Goal: Obtain resource: Download file/media

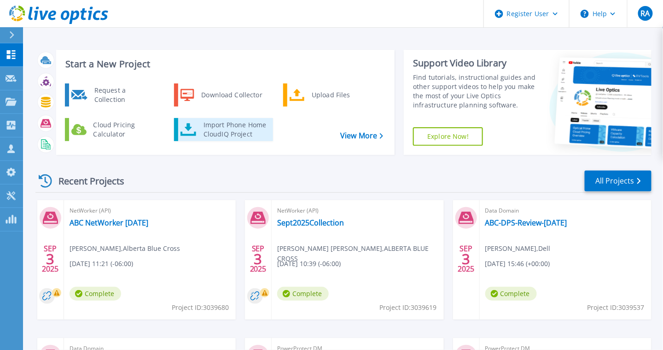
click at [237, 131] on div "Import Phone Home CloudIQ Project" at bounding box center [235, 129] width 72 height 18
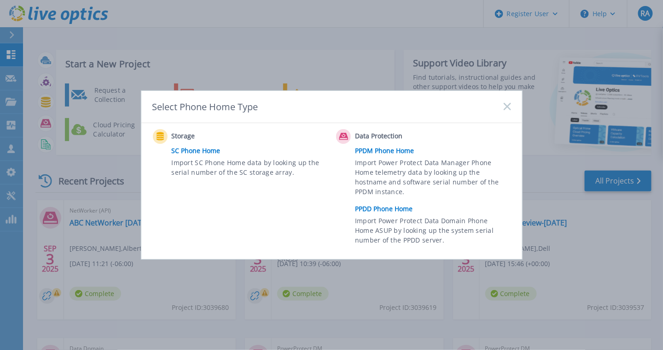
click at [390, 209] on link "PPDD Phone Home" at bounding box center [435, 209] width 160 height 14
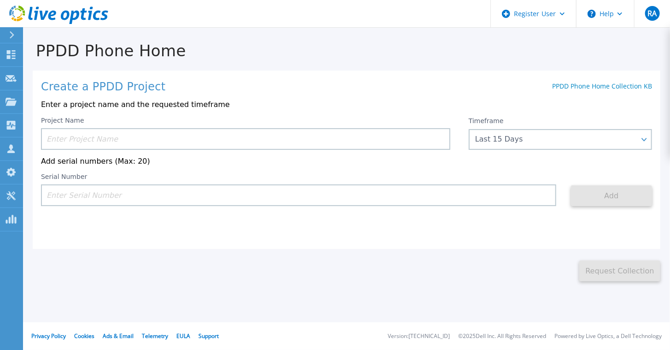
click at [182, 137] on input at bounding box center [245, 139] width 409 height 22
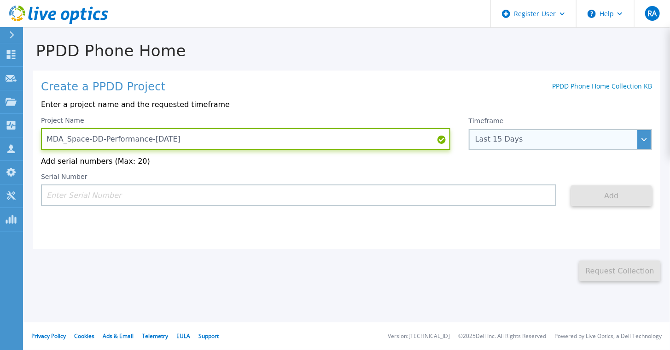
type input "MDA_Space-DD-Performance-[DATE]"
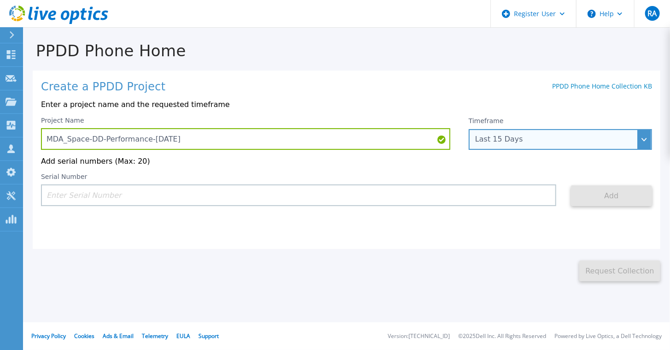
click at [523, 138] on div "Last 15 Days" at bounding box center [555, 139] width 160 height 8
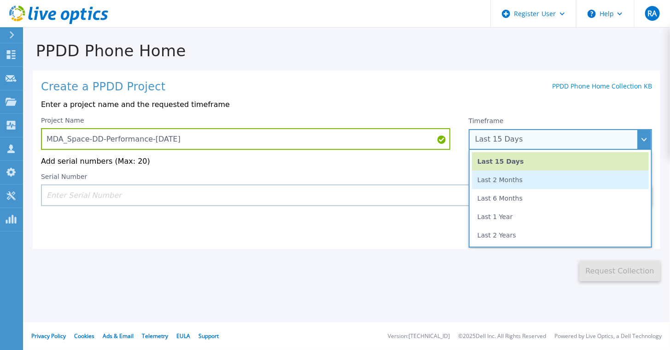
click at [505, 179] on li "Last 2 Months" at bounding box center [560, 179] width 177 height 18
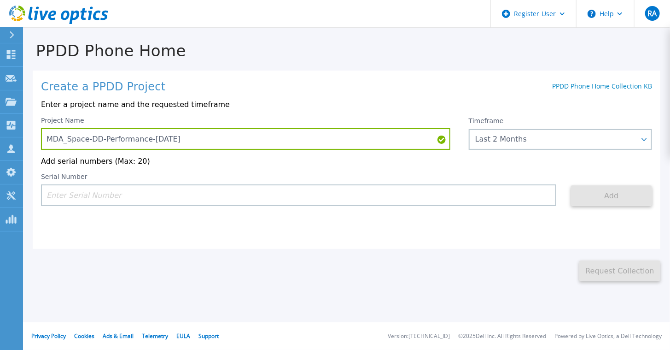
click at [433, 195] on input at bounding box center [298, 195] width 515 height 22
click at [162, 194] on input at bounding box center [298, 195] width 515 height 22
paste input "APX00244304141"
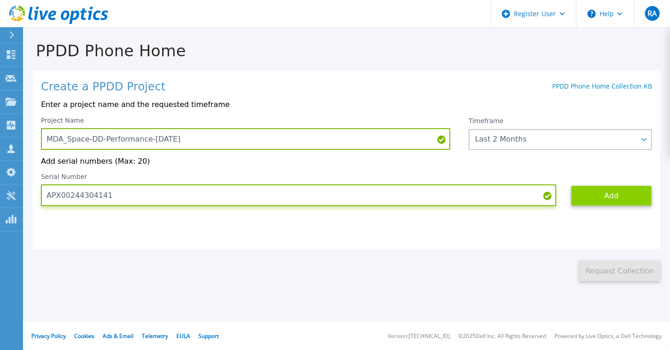
type input "APX00244304141"
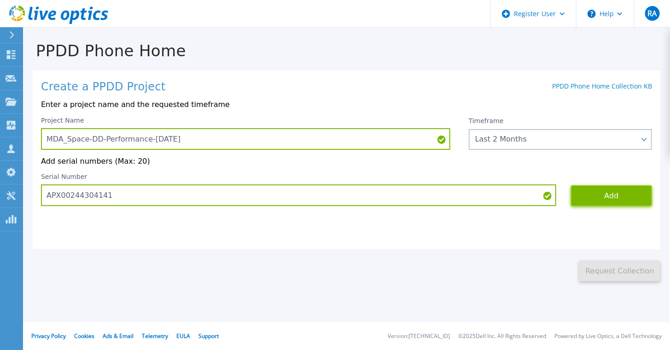
click at [614, 191] on button "Add" at bounding box center [611, 195] width 81 height 21
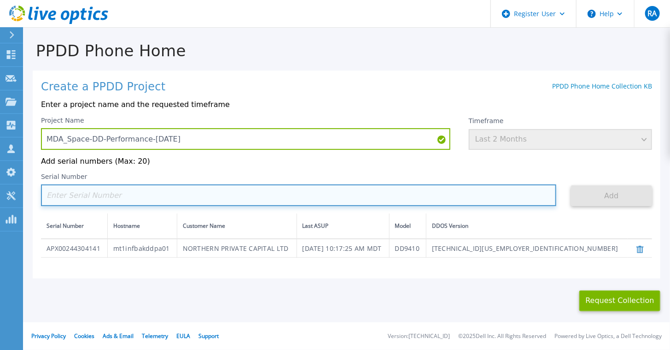
click at [163, 200] on input at bounding box center [298, 195] width 515 height 22
click at [249, 198] on input at bounding box center [298, 195] width 515 height 22
paste input "APX00244305516"
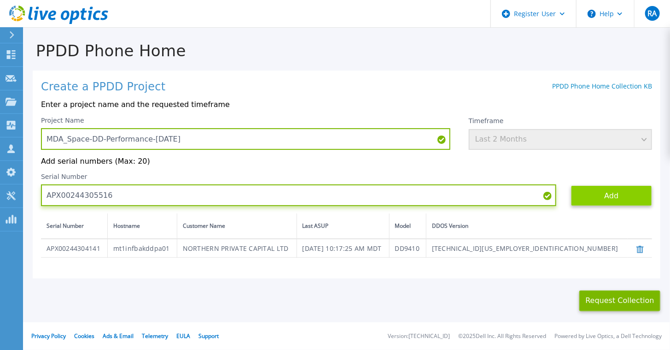
type input "APX00244305516"
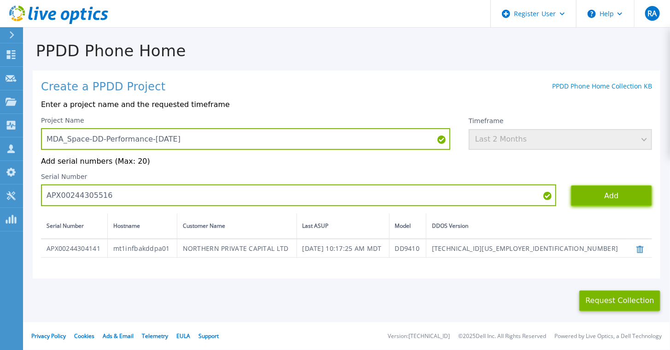
click at [600, 196] on button "Add" at bounding box center [611, 195] width 81 height 21
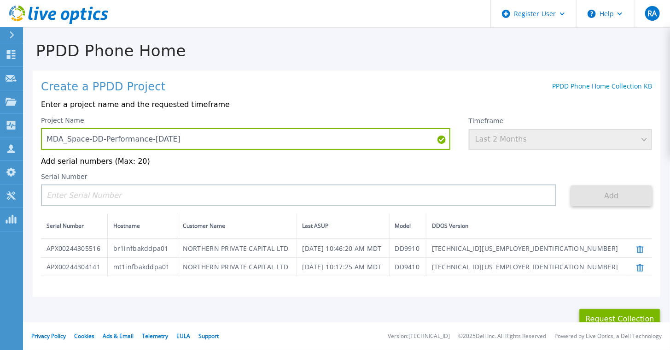
click at [404, 87] on div "Create a PPDD Project PPDD Phone Home Collection KB" at bounding box center [346, 87] width 611 height 13
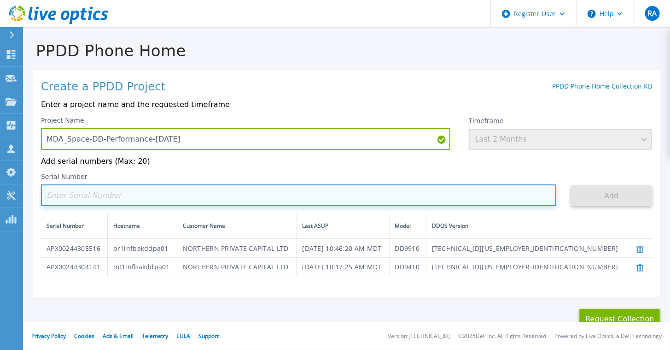
click at [109, 196] on input at bounding box center [298, 195] width 515 height 22
paste input "APX00244306194"
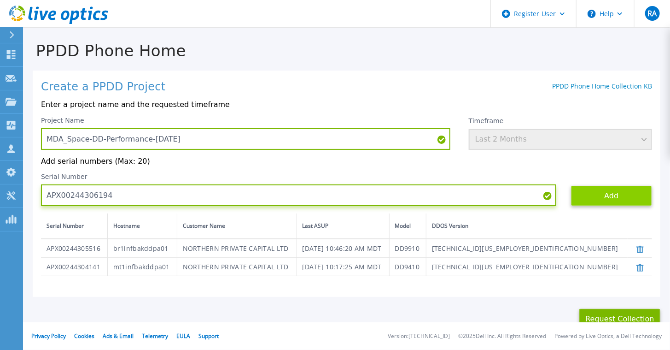
type input "APX00244306194"
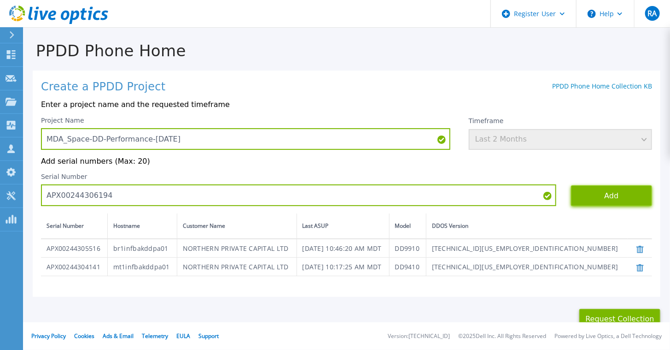
click at [596, 194] on button "Add" at bounding box center [611, 195] width 81 height 21
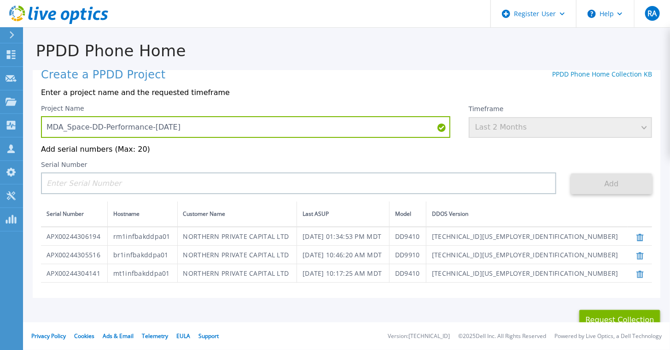
scroll to position [18, 0]
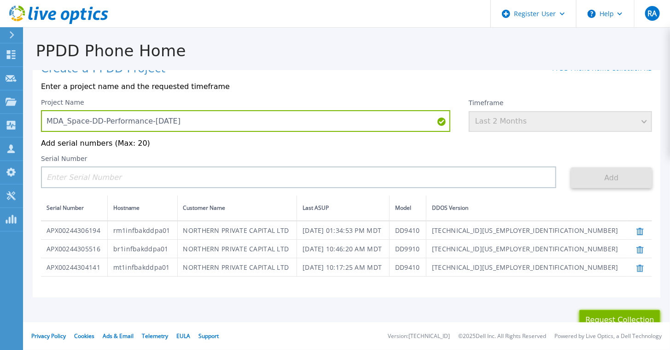
click at [608, 315] on button "Request Collection" at bounding box center [619, 320] width 81 height 21
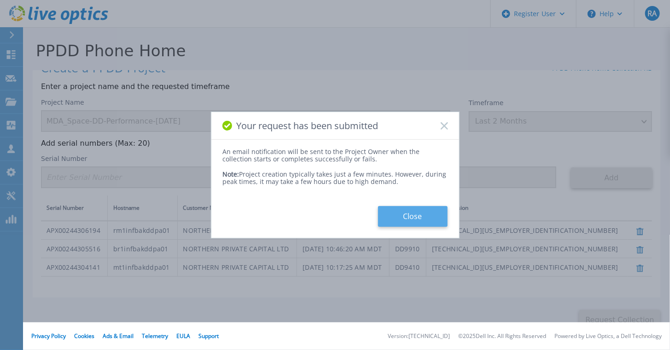
click at [421, 218] on button "Close" at bounding box center [413, 216] width 70 height 21
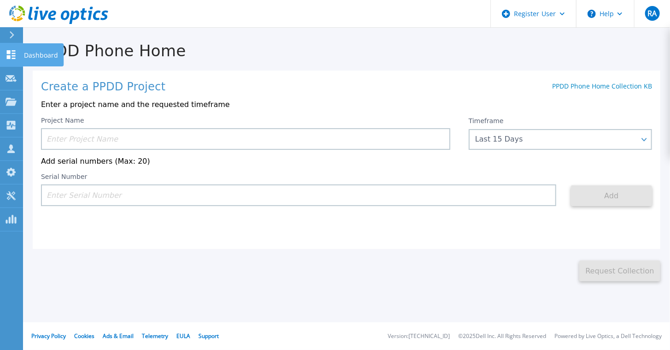
click at [10, 55] on icon at bounding box center [11, 54] width 11 height 9
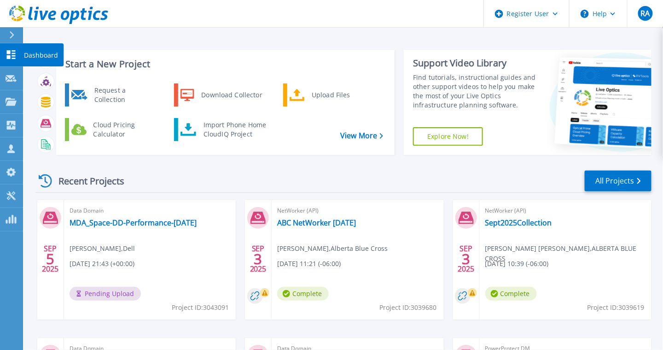
click at [8, 51] on icon at bounding box center [11, 54] width 9 height 9
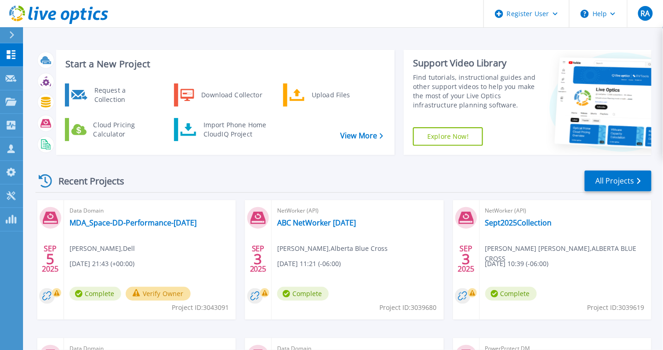
click at [164, 292] on button "Verify Owner" at bounding box center [158, 293] width 65 height 14
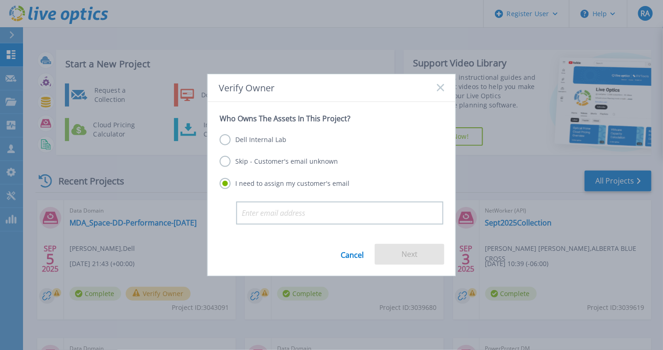
click at [224, 136] on label "Dell Internal Lab" at bounding box center [253, 139] width 67 height 11
click at [0, 0] on input "Dell Internal Lab" at bounding box center [0, 0] width 0 height 0
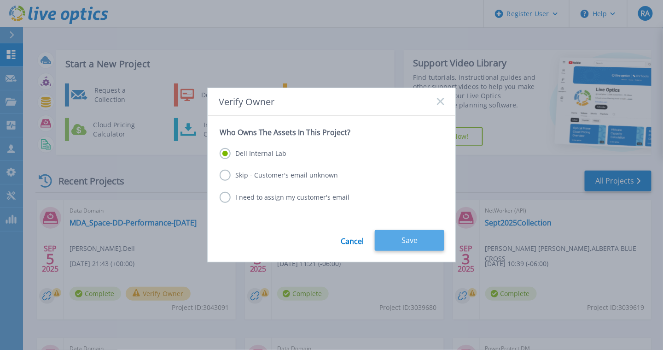
click at [407, 240] on button "Save" at bounding box center [410, 240] width 70 height 21
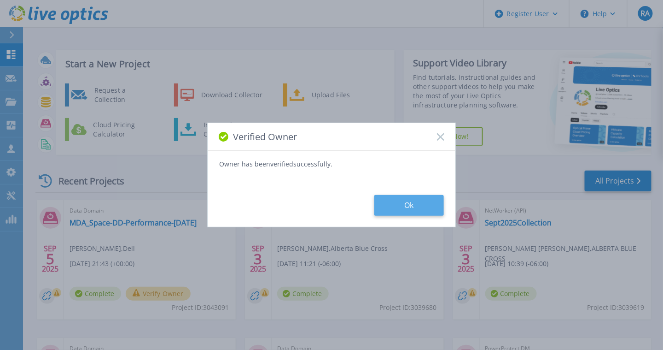
click at [415, 206] on button "Ok" at bounding box center [409, 205] width 70 height 21
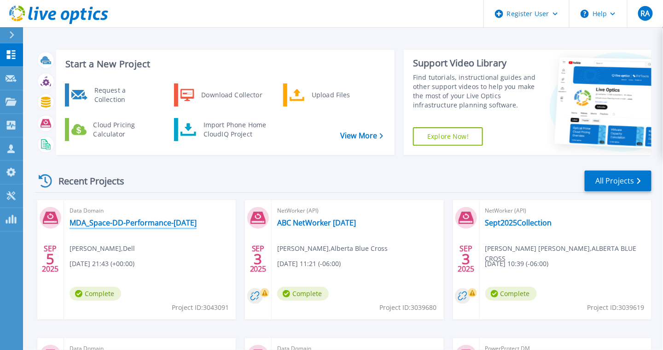
click at [111, 220] on link "MDA_Space-DD-Performance-[DATE]" at bounding box center [133, 222] width 127 height 9
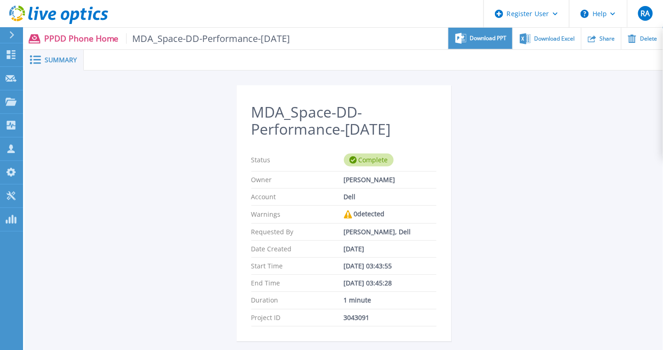
click at [491, 37] on span "Download PPT" at bounding box center [488, 38] width 37 height 6
click at [180, 125] on div "MDA_Space-DD-Performance-[DATE] Status Complete Owner [PERSON_NAME] Account Del…" at bounding box center [344, 285] width 440 height 400
